Goal: Task Accomplishment & Management: Manage account settings

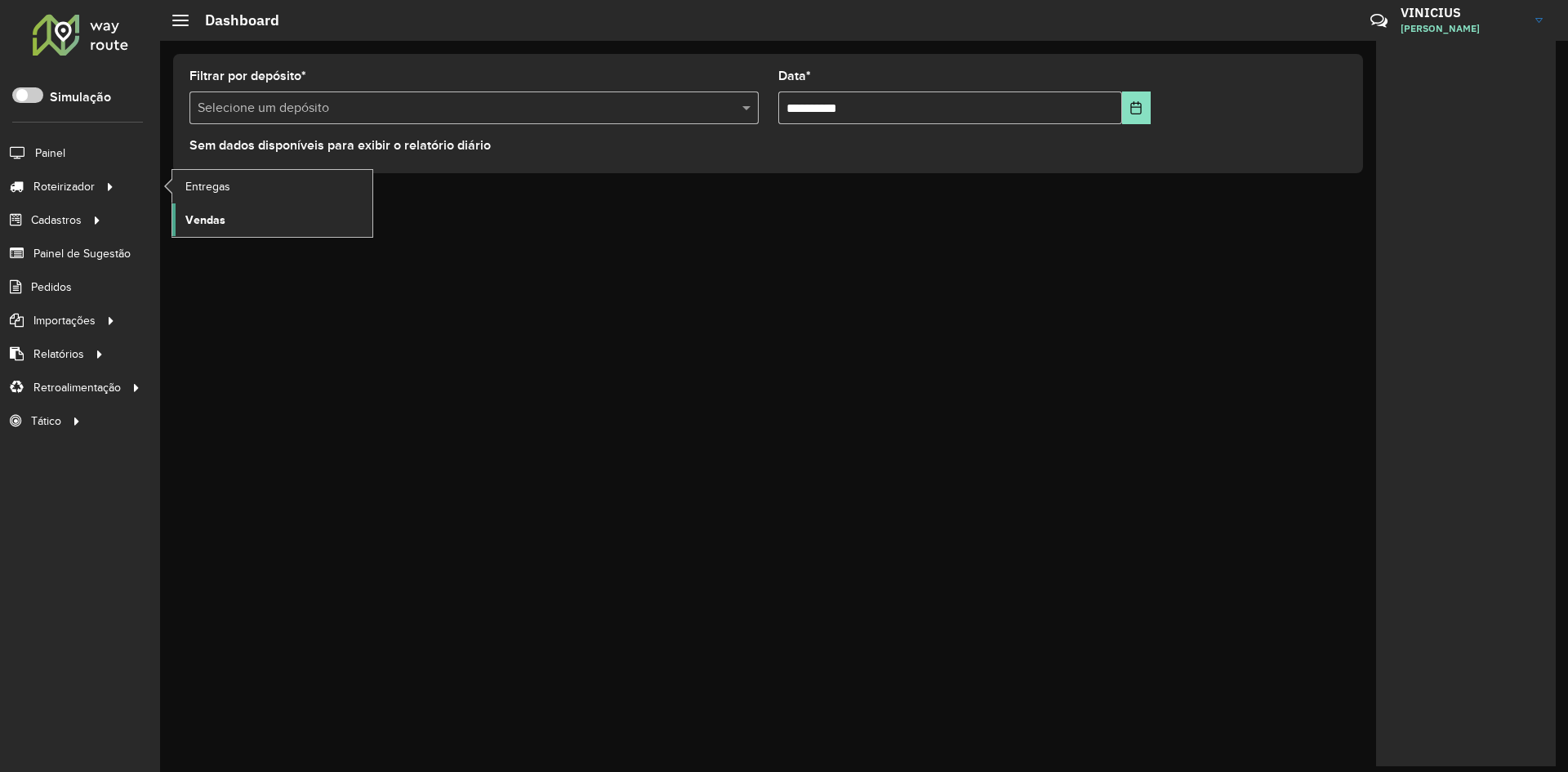
click at [214, 221] on span "Vendas" at bounding box center [205, 220] width 40 height 17
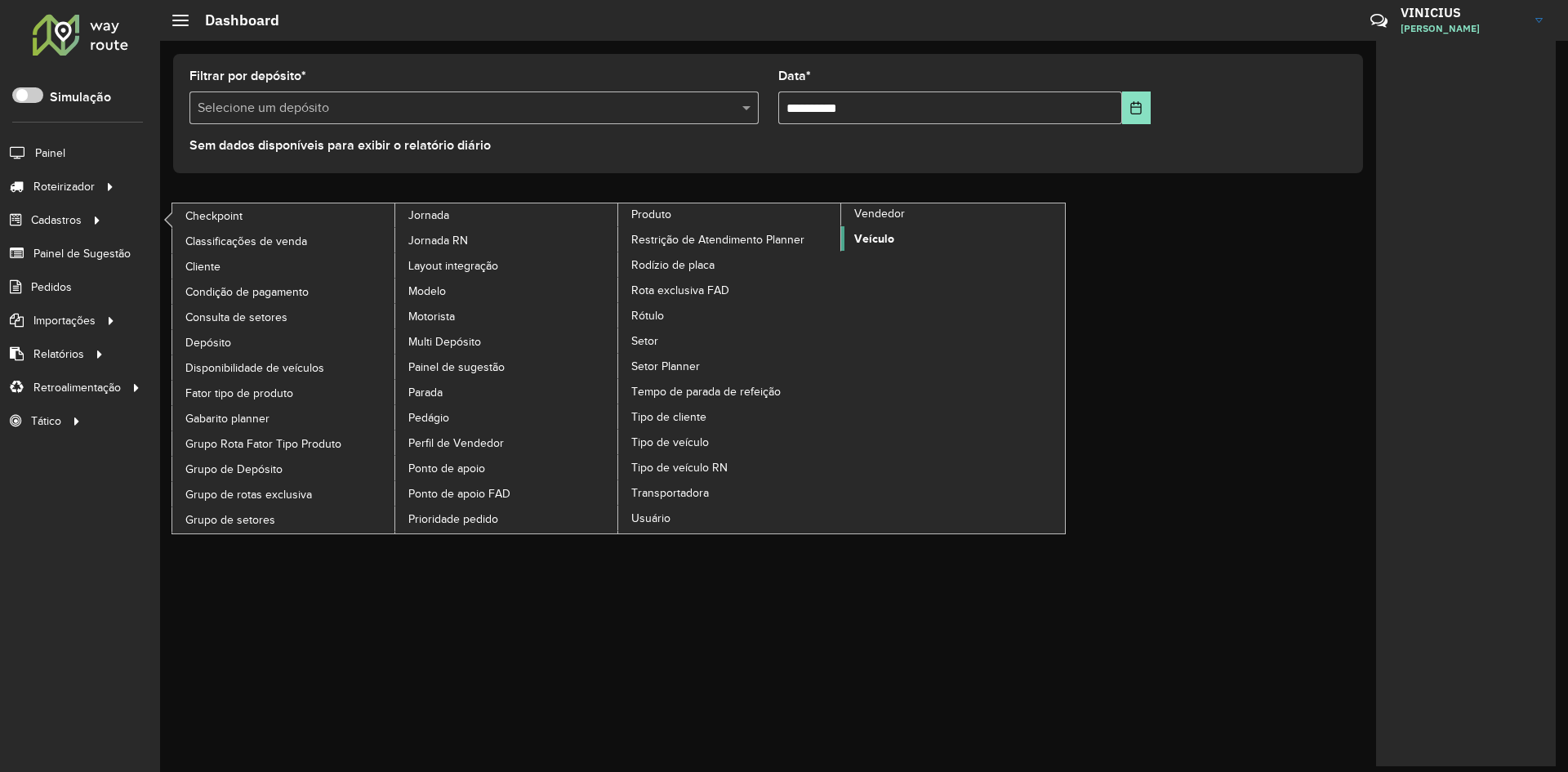
click at [878, 237] on span "Veículo" at bounding box center [873, 239] width 40 height 17
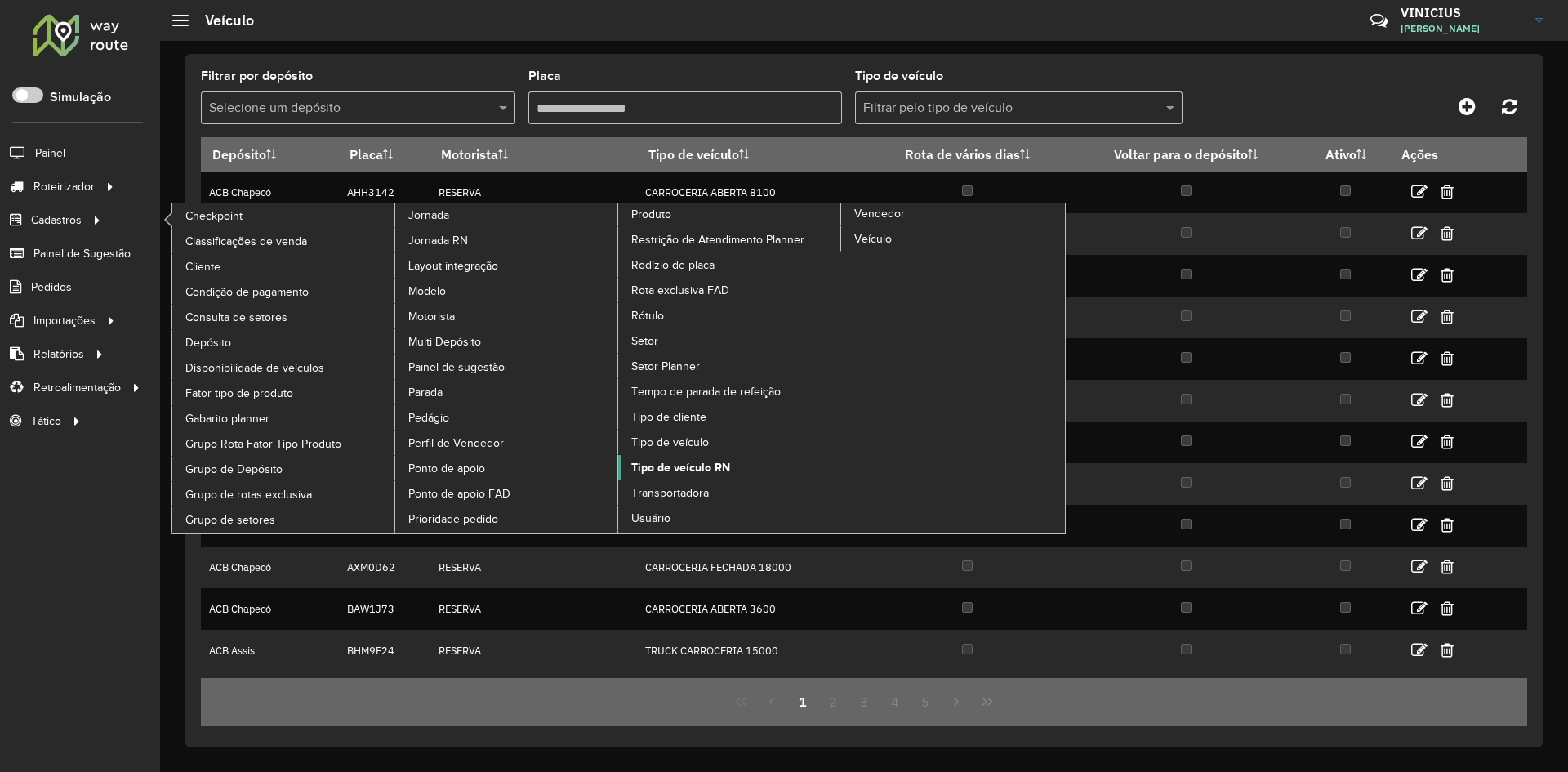
click at [700, 469] on span "Tipo de veículo RN" at bounding box center [680, 468] width 98 height 17
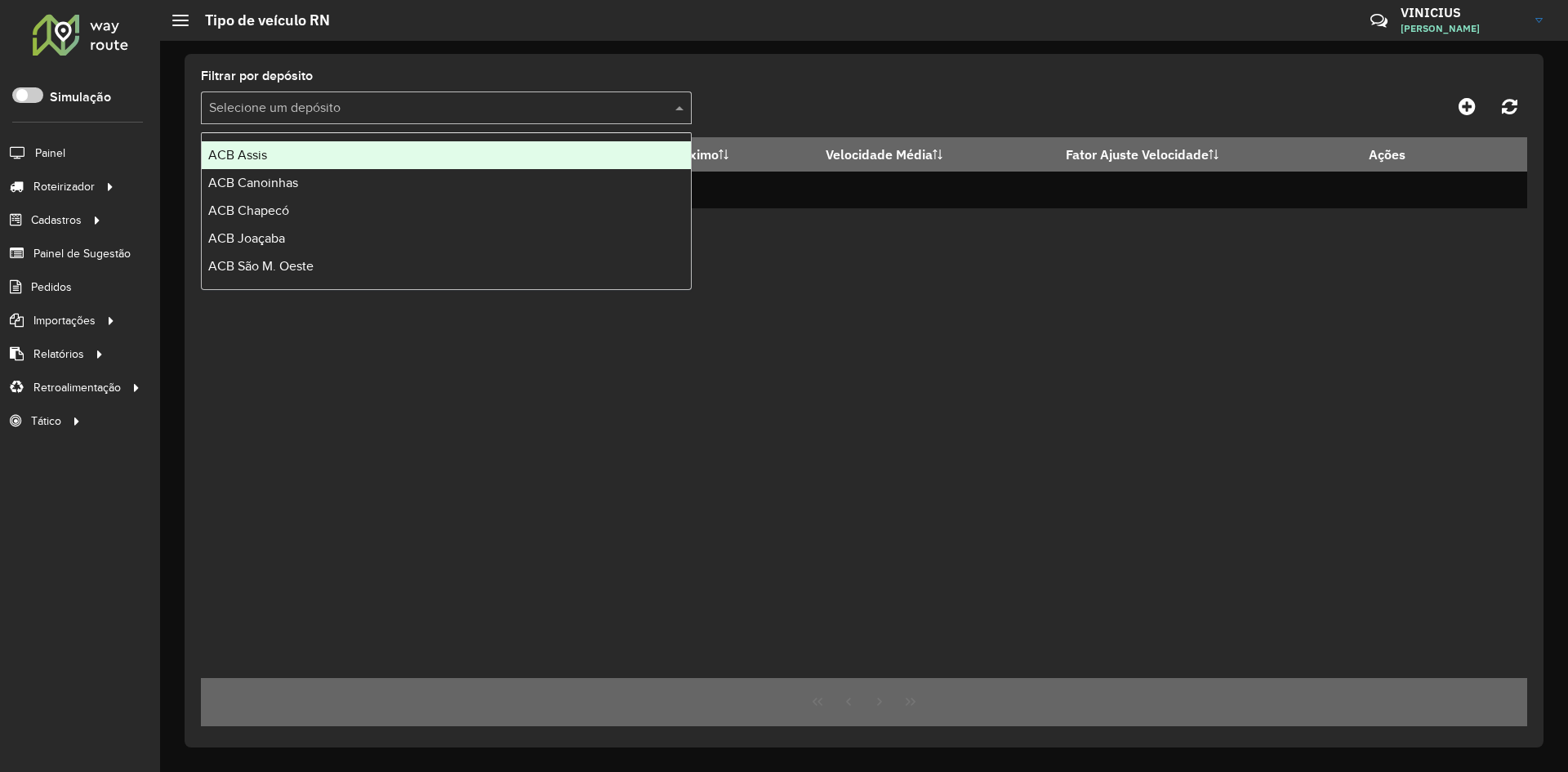
click at [401, 115] on input "text" at bounding box center [430, 108] width 442 height 19
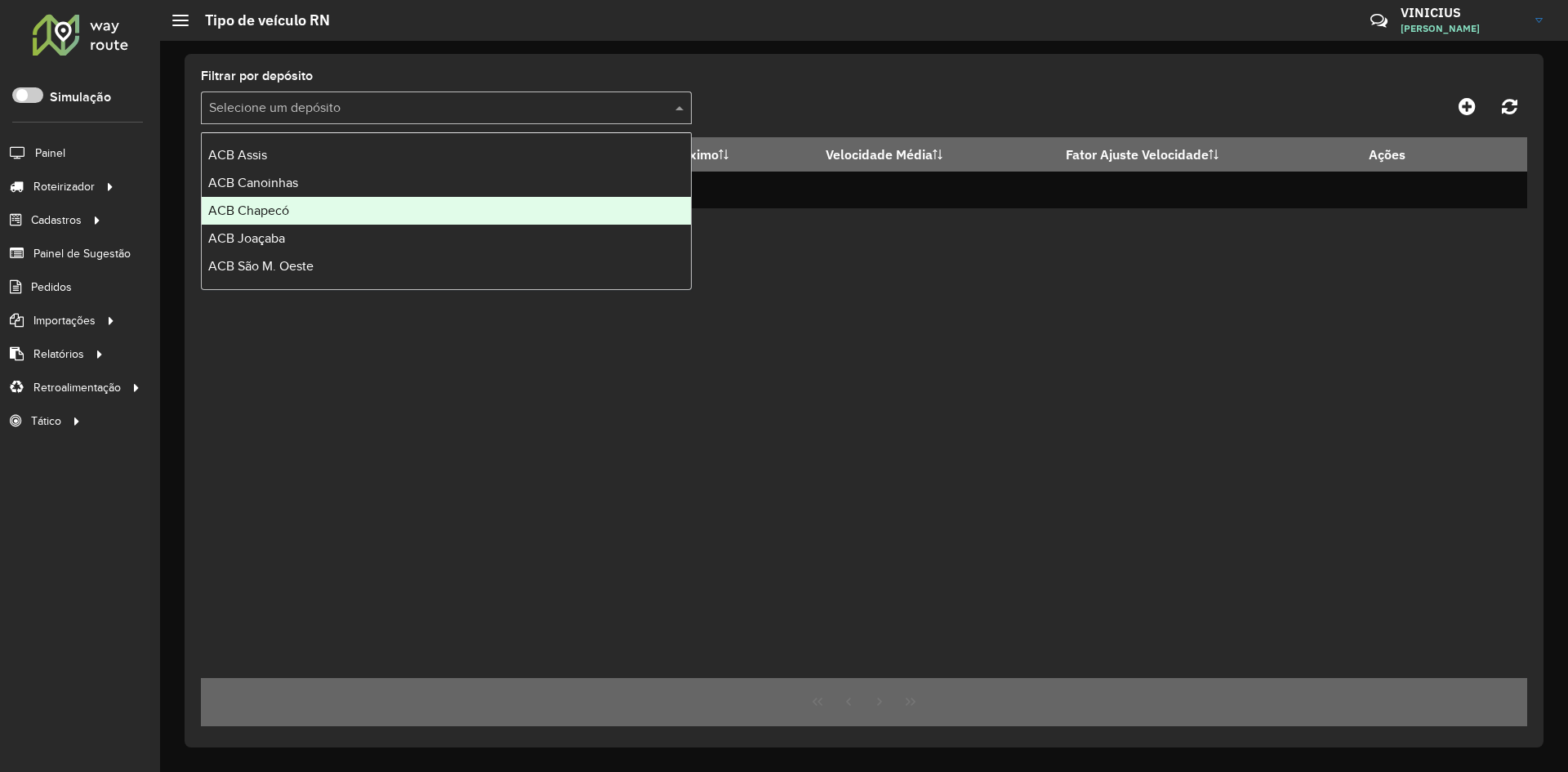
click at [313, 199] on div "ACB Chapecó" at bounding box center [446, 210] width 489 height 28
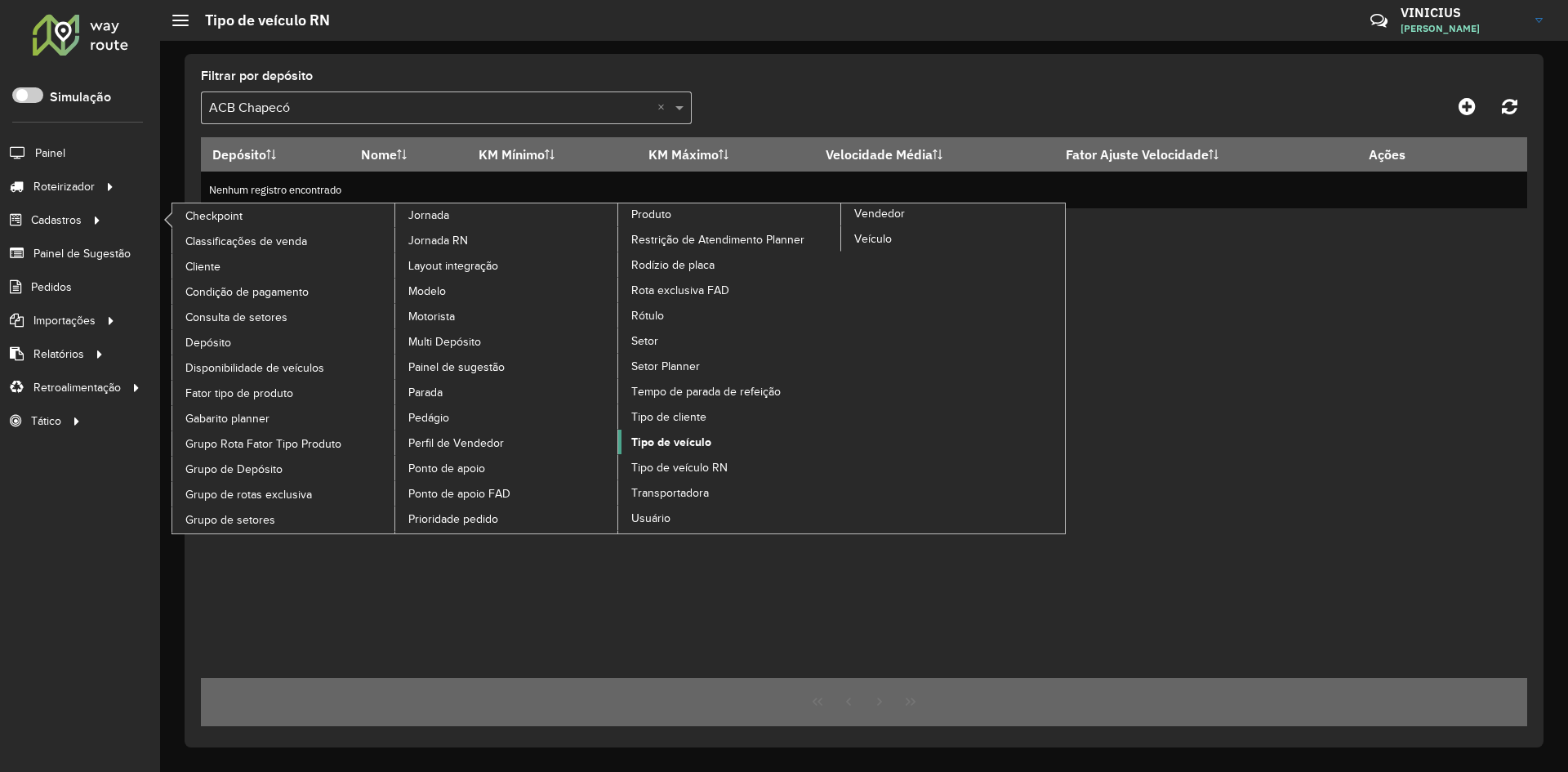
click at [679, 437] on span "Tipo de veículo" at bounding box center [671, 442] width 80 height 17
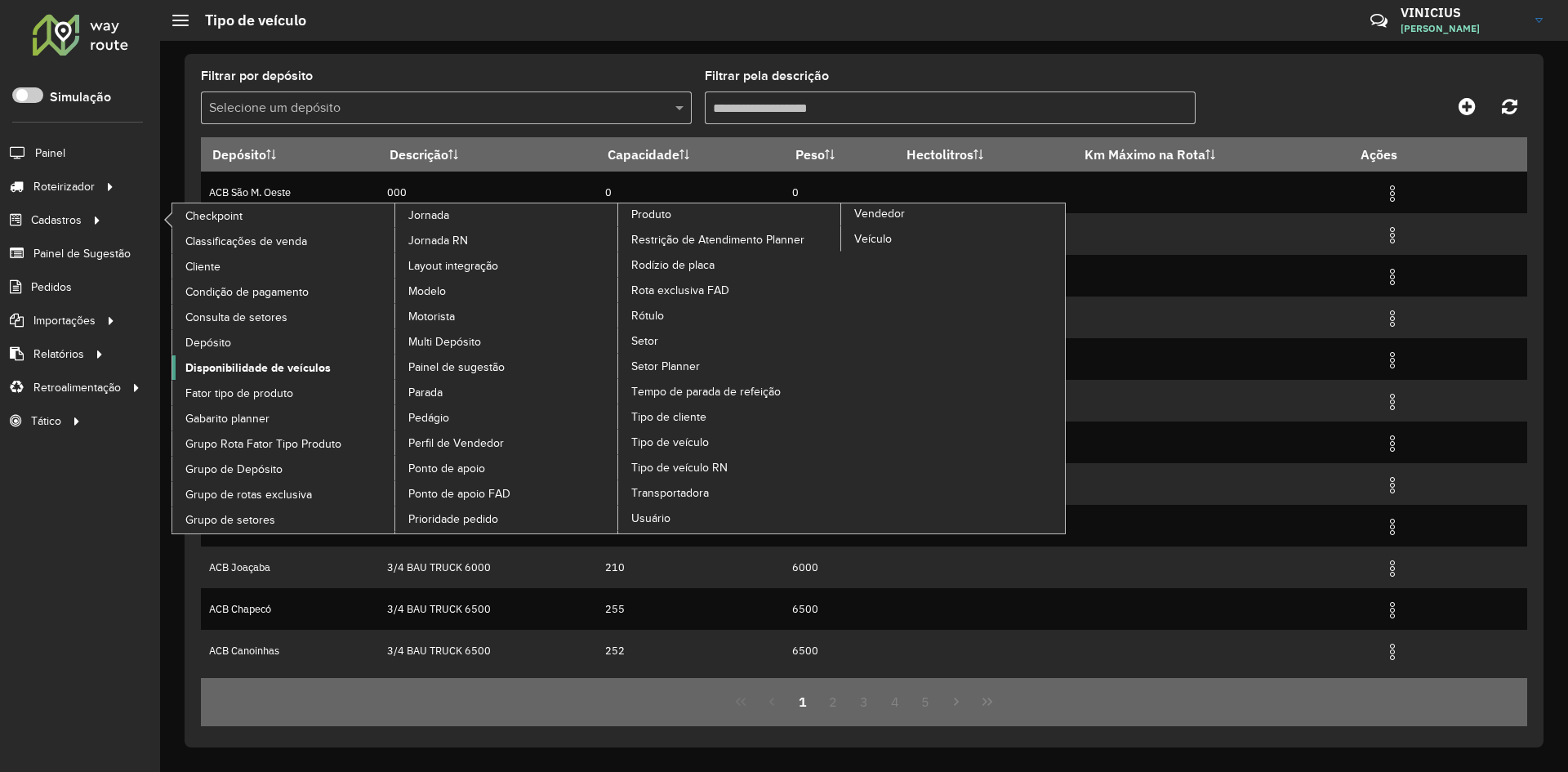
click at [248, 366] on span "Disponibilidade de veículos" at bounding box center [258, 368] width 146 height 17
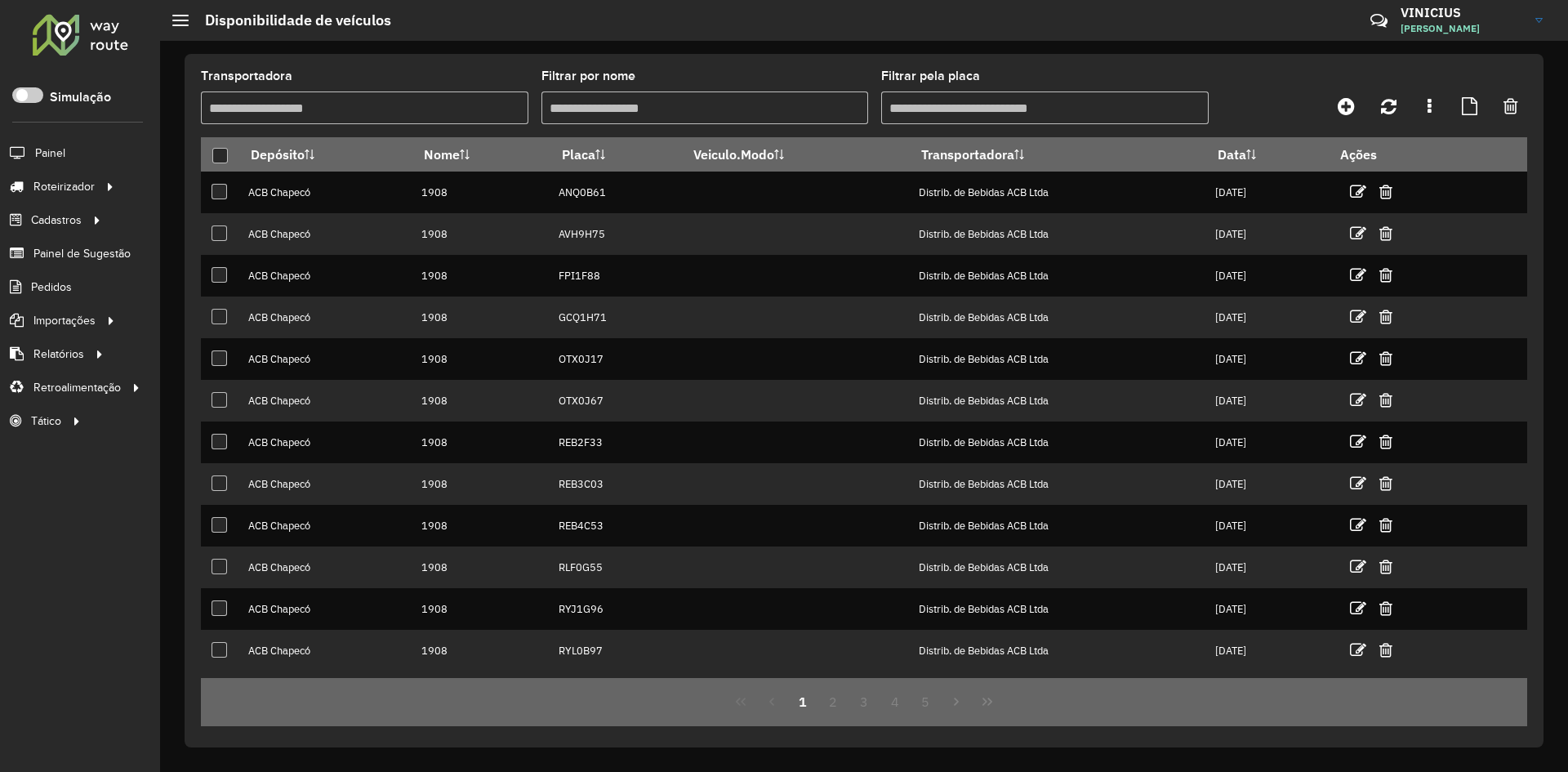
click at [1567, 606] on div "Transportadora Filtrar por nome Filtrar pela placa Depósito Nome Placa Veiculo.…" at bounding box center [864, 406] width 1408 height 731
click at [1545, 499] on div "Transportadora Filtrar por nome Filtrar pela placa Depósito Nome Placa Veiculo.…" at bounding box center [864, 406] width 1408 height 731
drag, startPoint x: 1567, startPoint y: 330, endPoint x: 1343, endPoint y: 290, distance: 227.5
click at [1567, 329] on div "Transportadora Filtrar por nome Filtrar pela placa Depósito Nome Placa Veiculo.…" at bounding box center [864, 406] width 1408 height 731
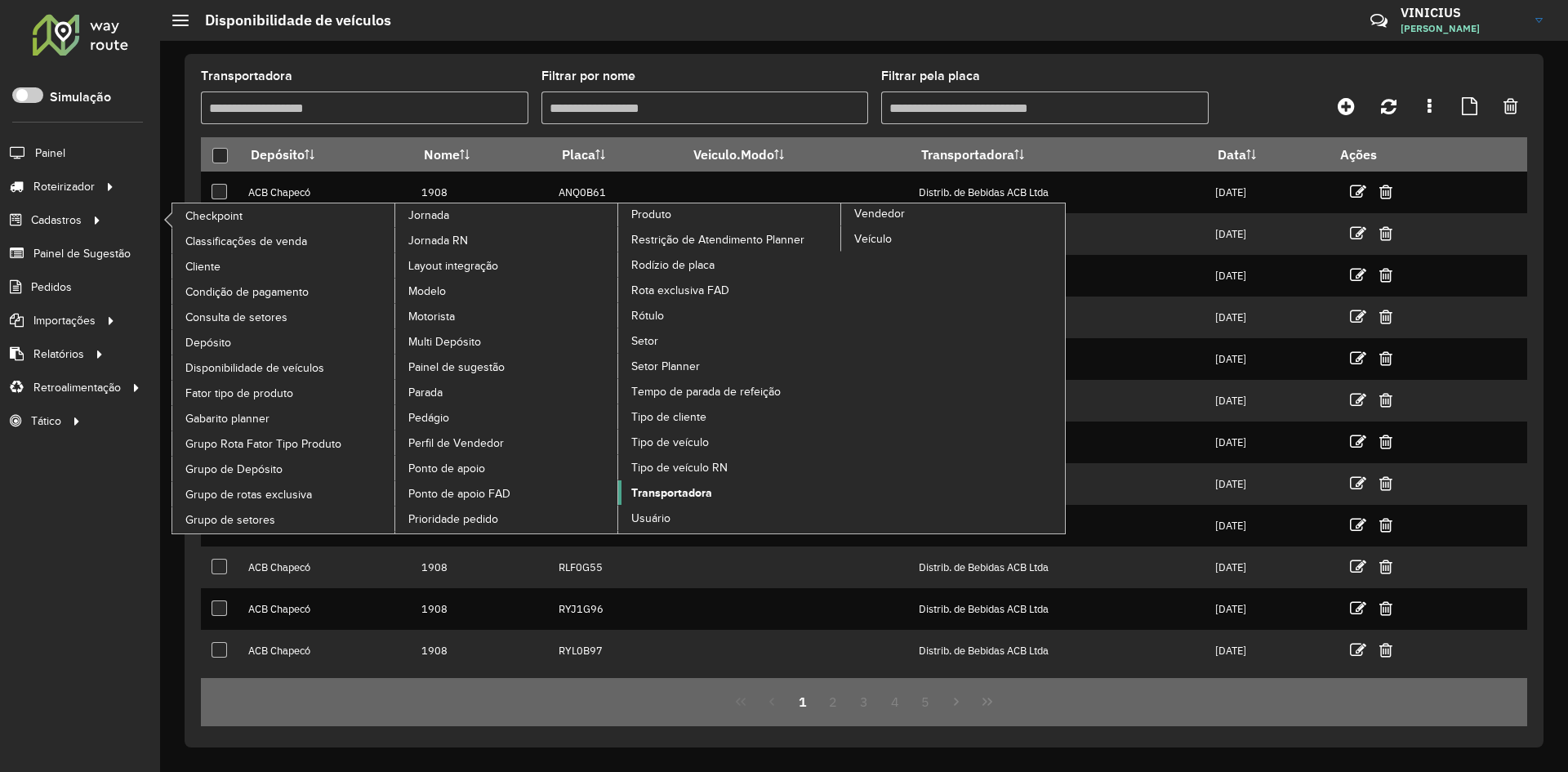
click at [701, 492] on span "Transportadora" at bounding box center [672, 493] width 81 height 17
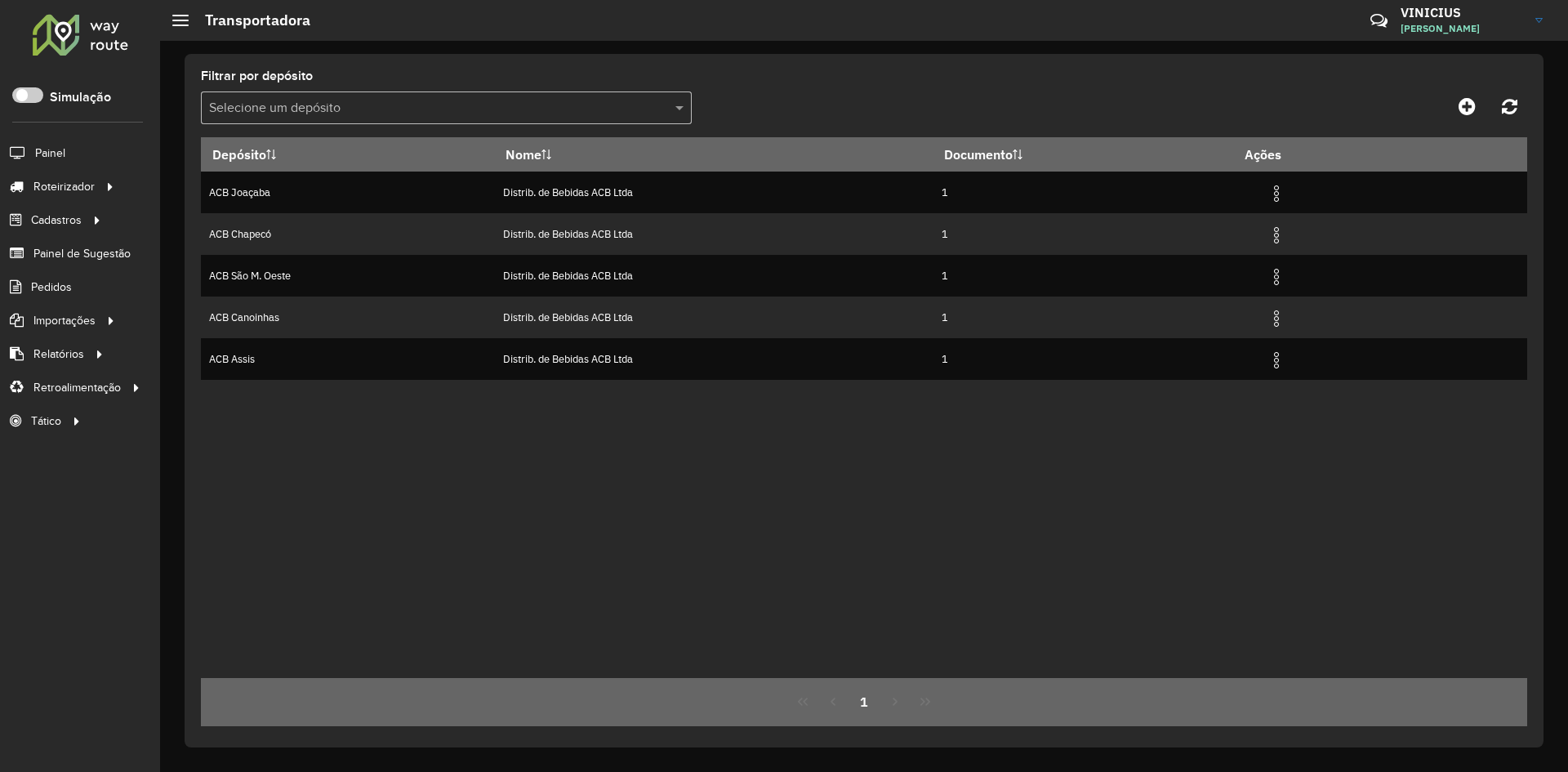
click at [1178, 444] on div "Depósito Nome Documento Ações ACB Joaçaba Distrib. de Bebidas ACB Ltda 1 ACB Ch…" at bounding box center [864, 407] width 1327 height 540
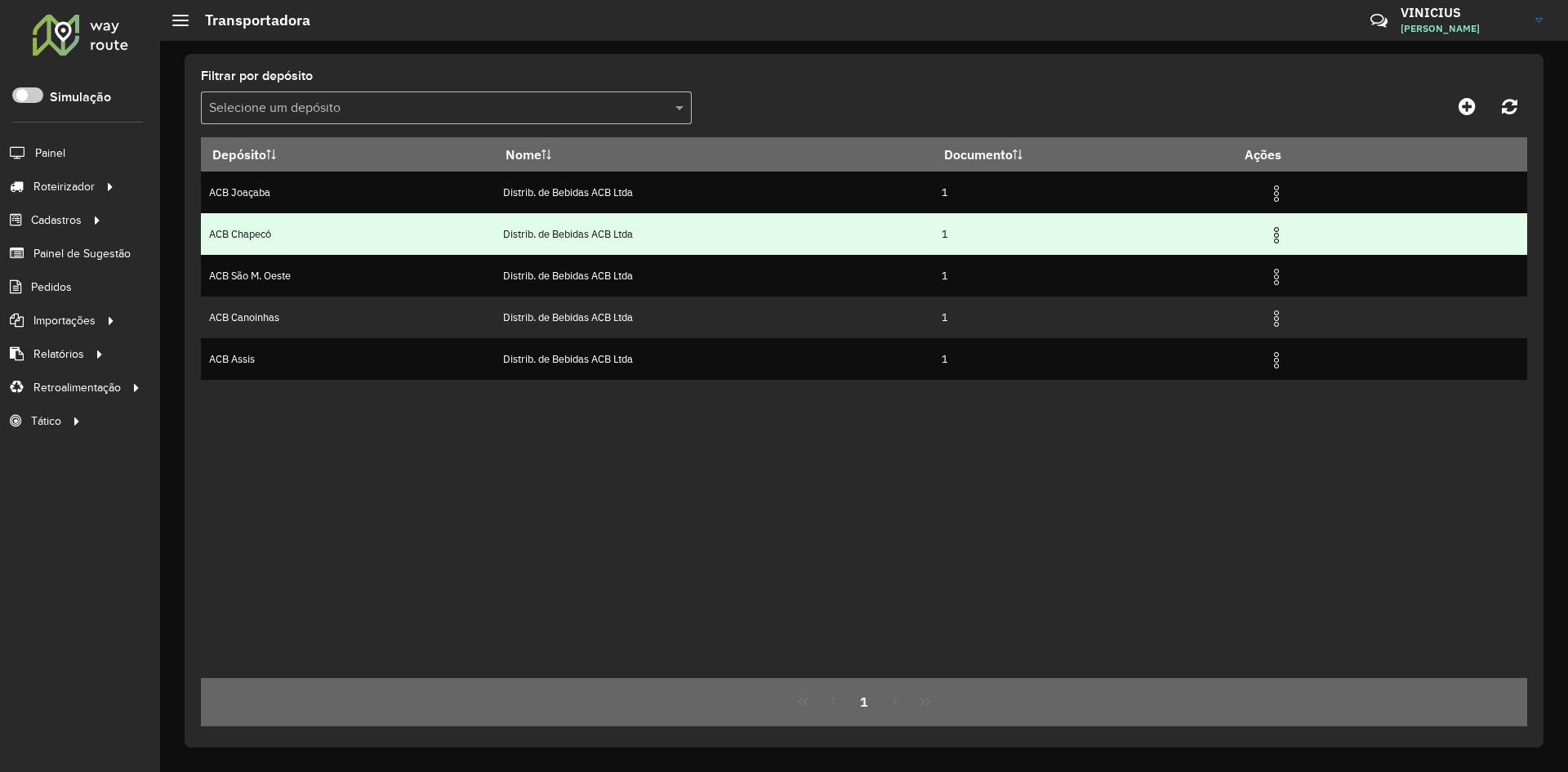
click at [1278, 227] on img at bounding box center [1277, 235] width 19 height 19
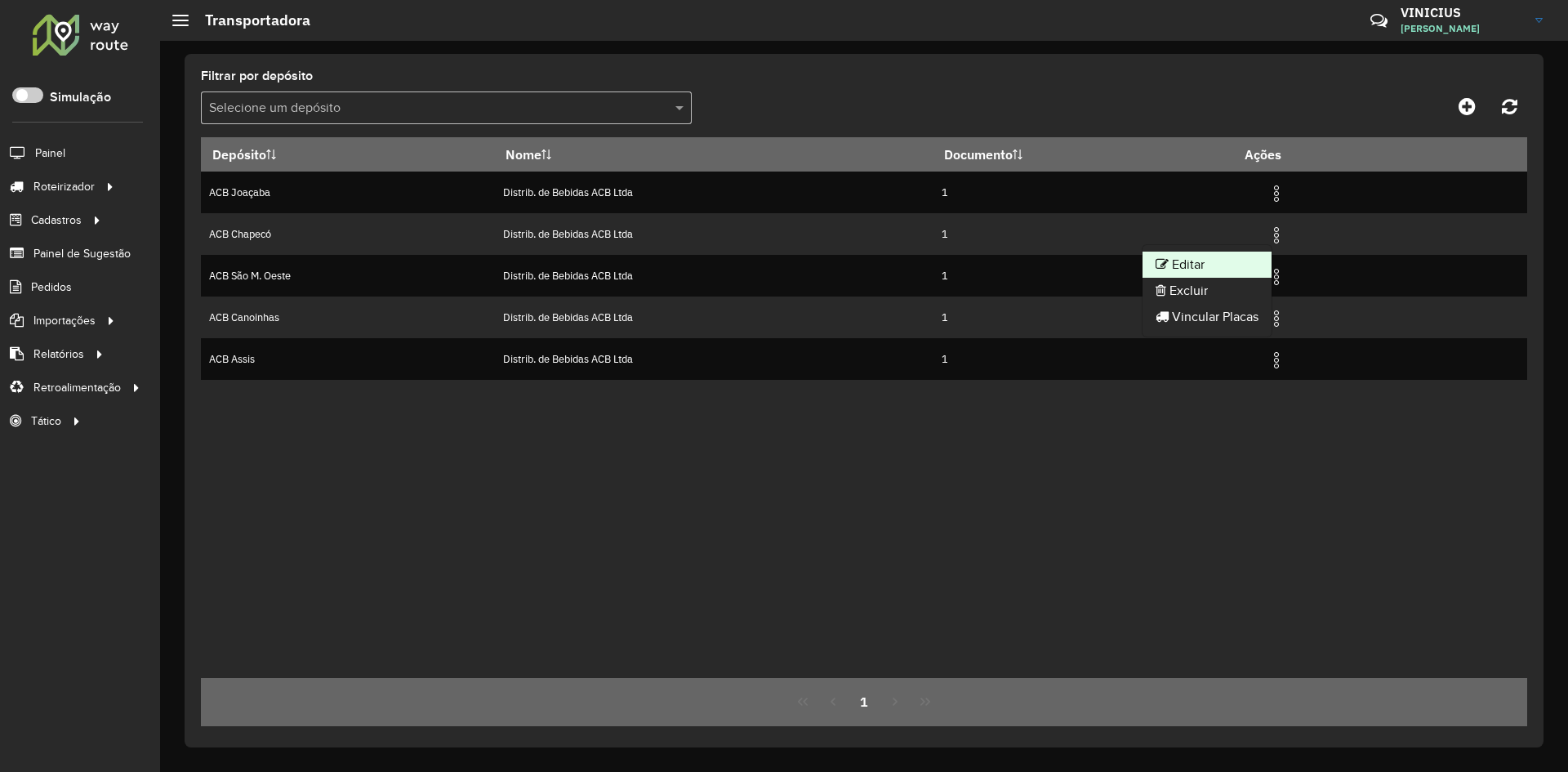
click at [1225, 262] on li "Editar" at bounding box center [1207, 264] width 129 height 26
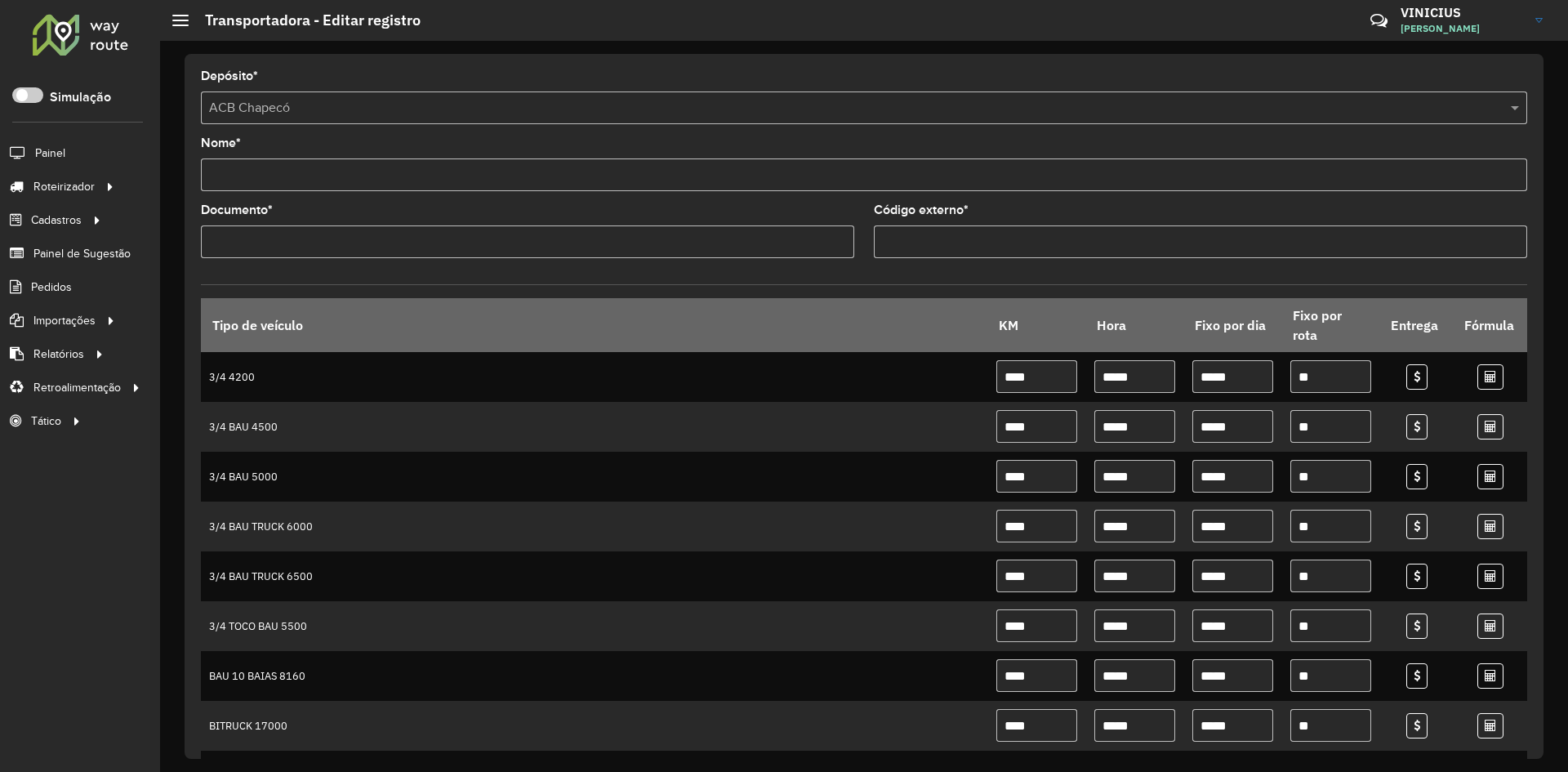
click at [1567, 347] on div "Depósito * Selecione um depósito × ACB Chapecó Nome * Documento * Código extern…" at bounding box center [864, 406] width 1408 height 731
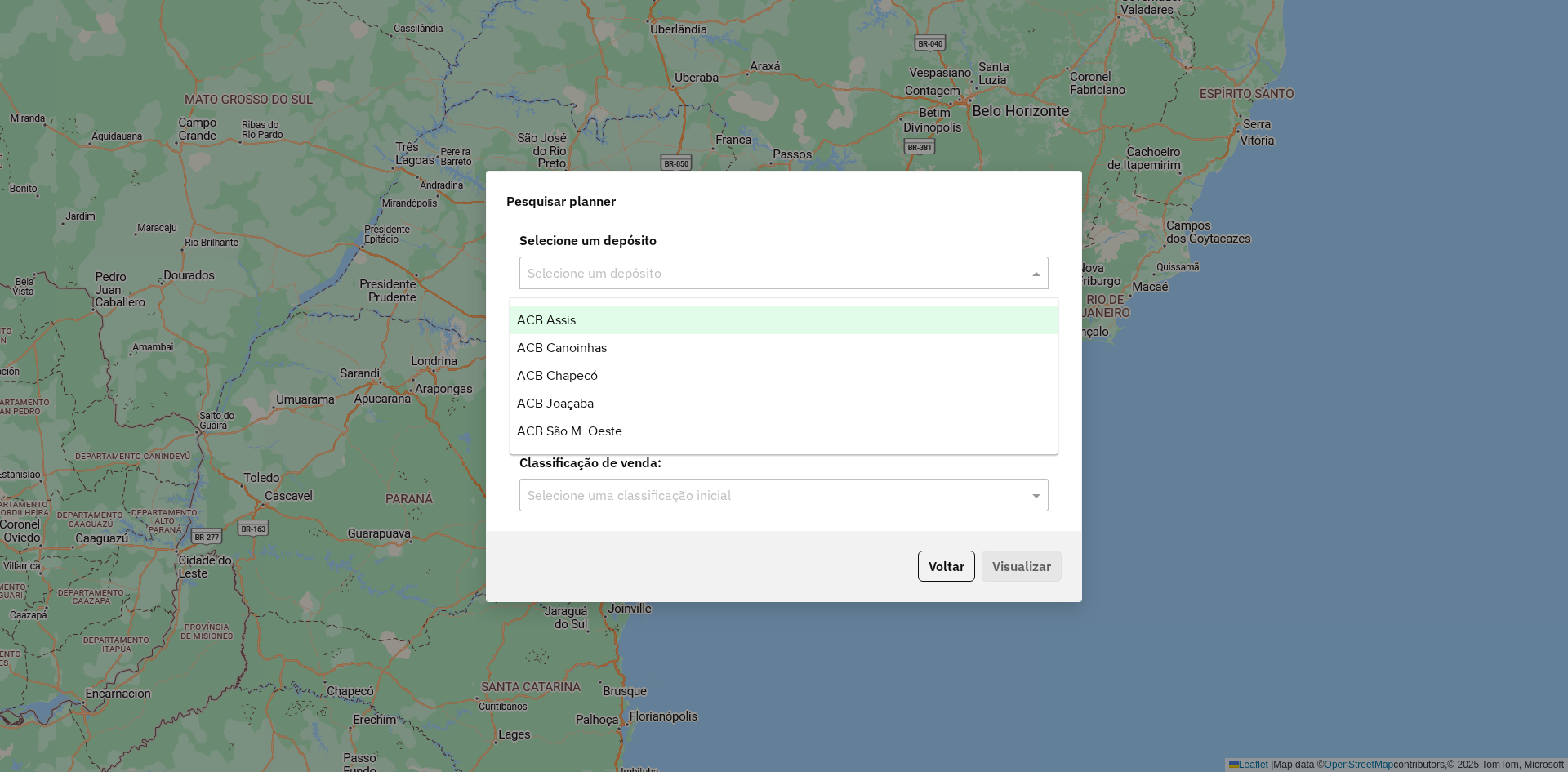
click at [590, 322] on div "ACB Assis" at bounding box center [784, 319] width 547 height 28
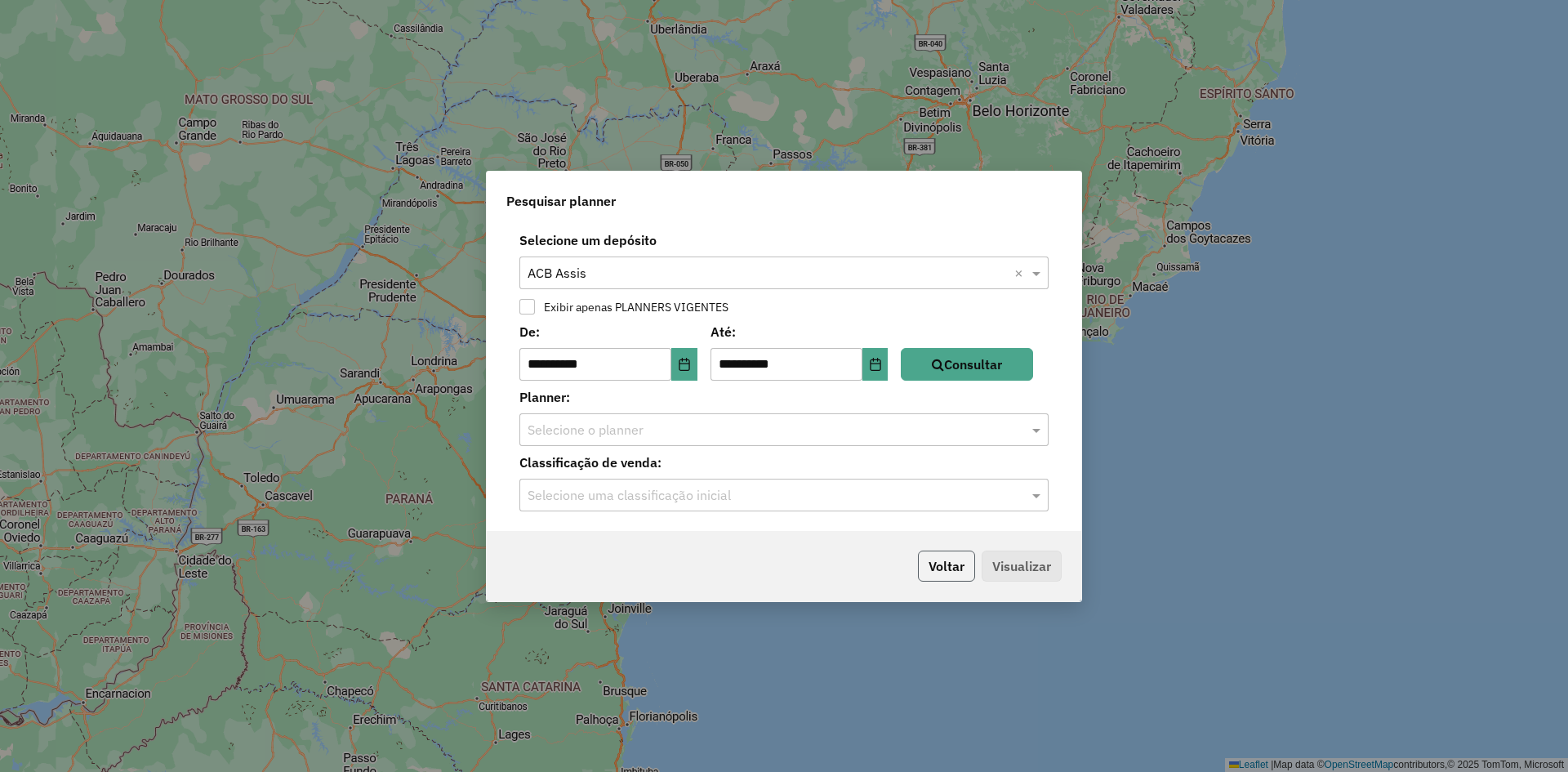
click at [958, 569] on button "Voltar" at bounding box center [946, 566] width 57 height 31
